Goal: Find specific page/section: Find specific page/section

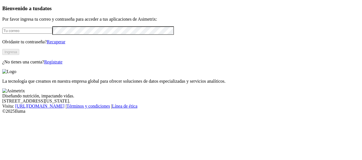
click at [52, 34] on input "email" at bounding box center [27, 31] width 50 height 6
type input "[PERSON_NAME][EMAIL_ADDRESS][PERSON_NAME][DOMAIN_NAME]"
click at [19, 55] on button "Ingresa" at bounding box center [10, 52] width 17 height 6
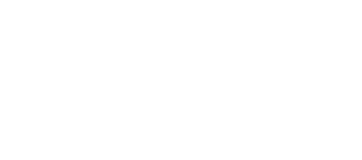
type input "grupo"
